Goal: Task Accomplishment & Management: Use online tool/utility

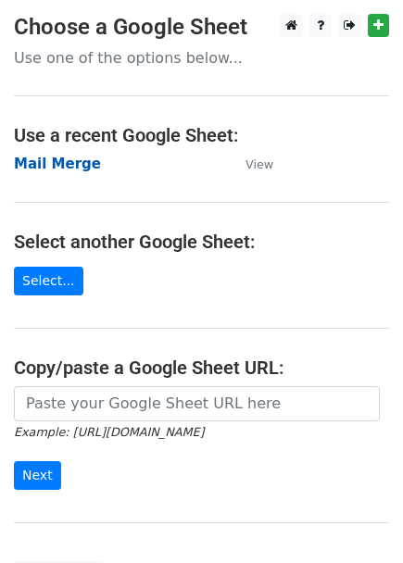
click at [75, 164] on strong "Mail Merge" at bounding box center [57, 164] width 87 height 17
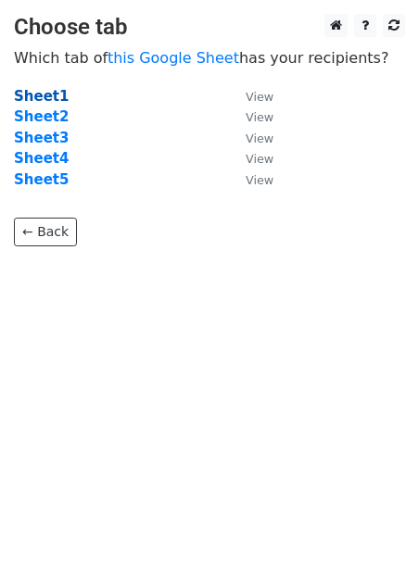
click at [35, 98] on strong "Sheet1" at bounding box center [41, 96] width 55 height 17
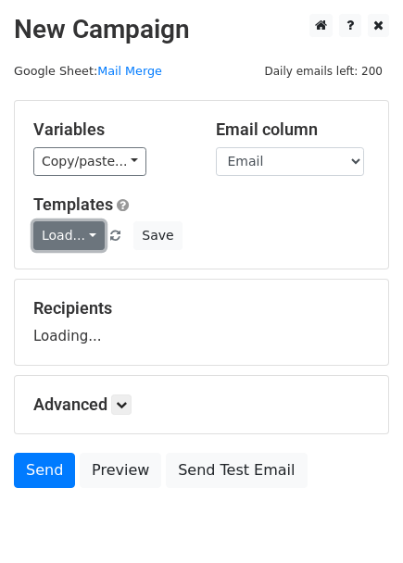
click at [70, 236] on link "Load..." at bounding box center [68, 235] width 71 height 29
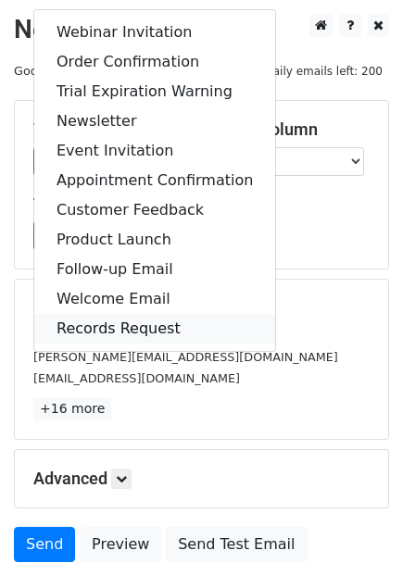
click at [114, 324] on link "Records Request" at bounding box center [154, 329] width 241 height 30
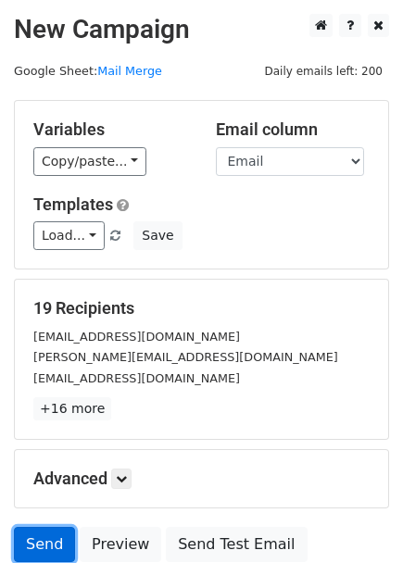
click at [44, 544] on link "Send" at bounding box center [44, 544] width 61 height 35
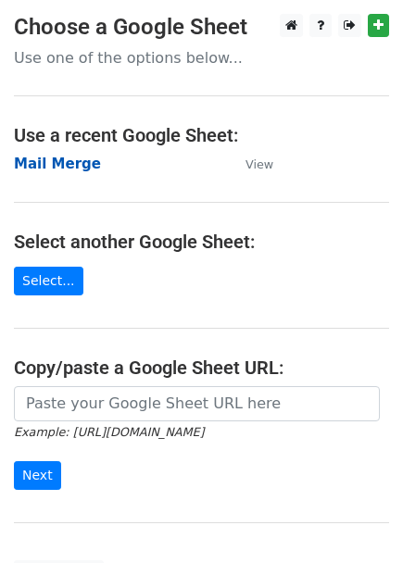
click at [60, 166] on strong "Mail Merge" at bounding box center [57, 164] width 87 height 17
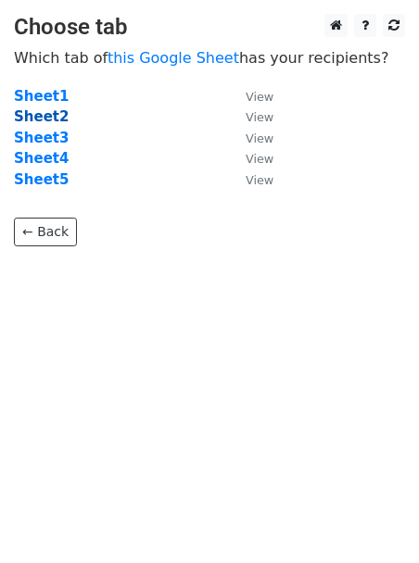
click at [43, 120] on strong "Sheet2" at bounding box center [41, 116] width 55 height 17
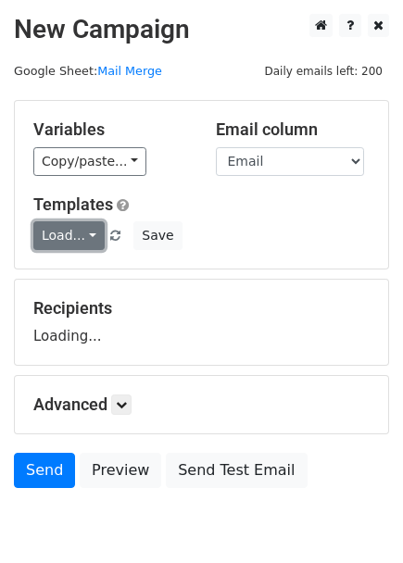
click at [82, 233] on link "Load..." at bounding box center [68, 235] width 71 height 29
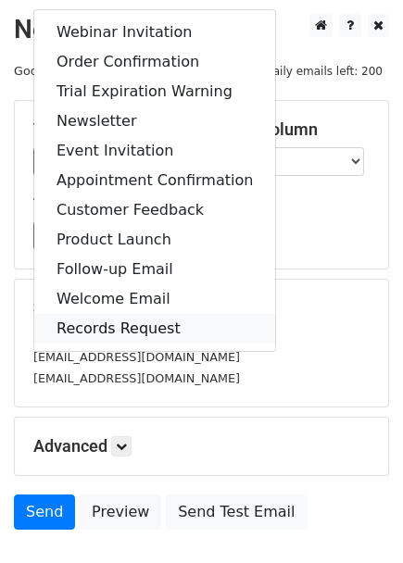
click at [102, 320] on link "Records Request" at bounding box center [154, 329] width 241 height 30
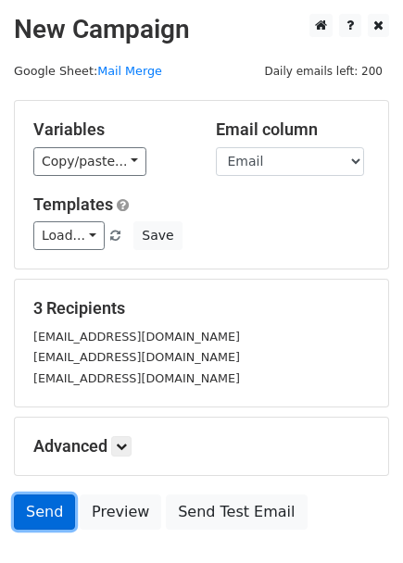
click at [42, 517] on link "Send" at bounding box center [44, 512] width 61 height 35
